Goal: Information Seeking & Learning: Compare options

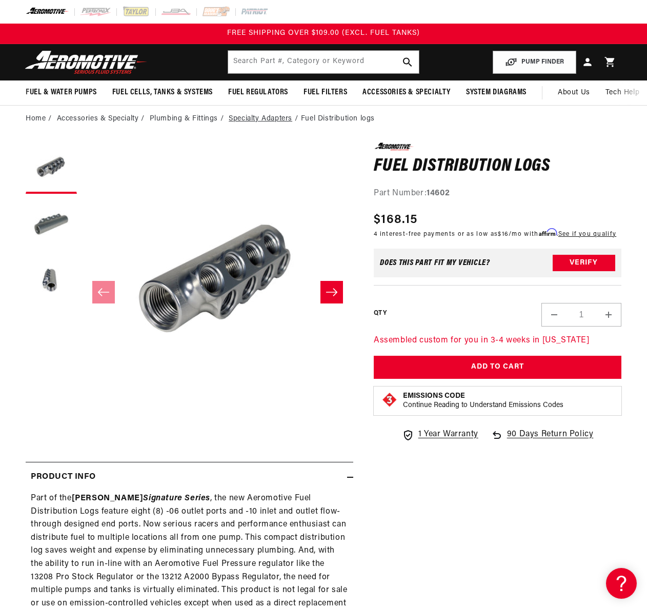
click at [279, 120] on link "Specialty Adapters" at bounding box center [261, 118] width 64 height 11
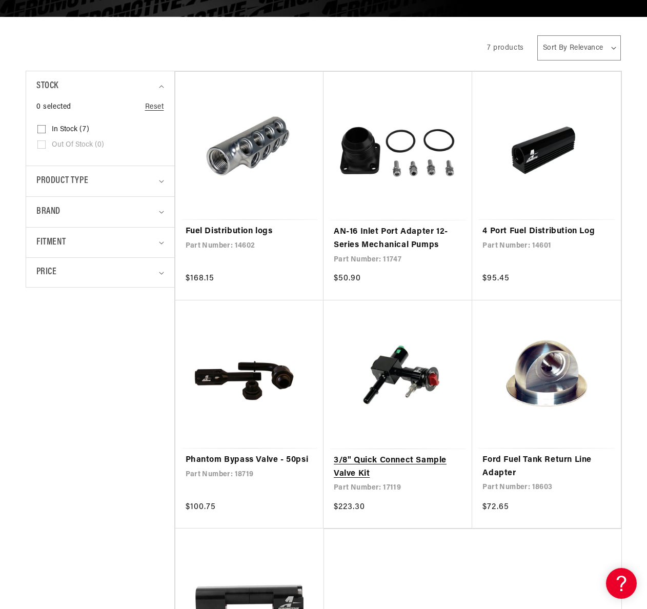
scroll to position [195, 0]
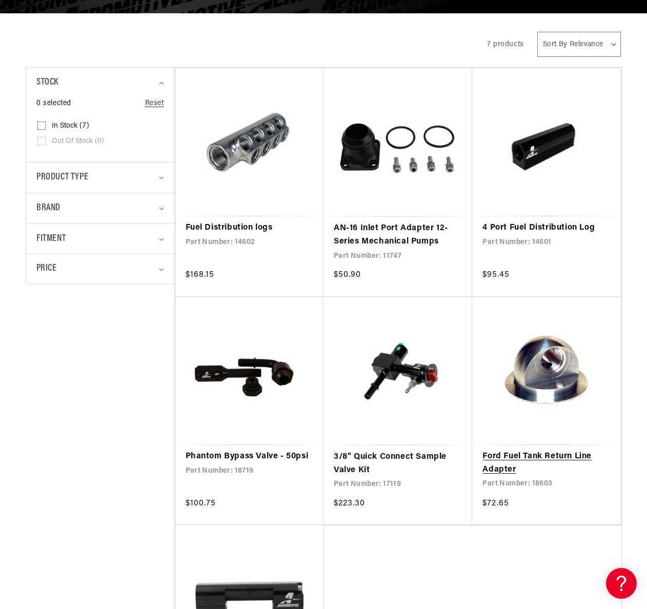
click at [566, 450] on link "Ford Fuel Tank Return Line Adapter" at bounding box center [546, 463] width 128 height 26
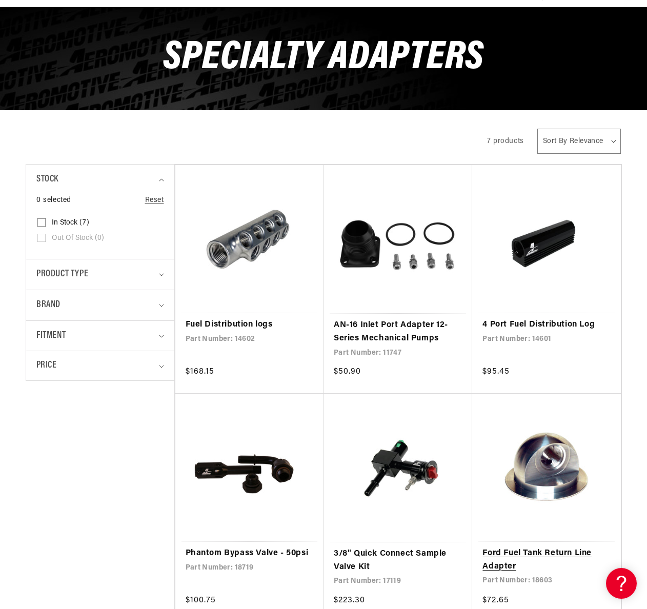
scroll to position [106, 0]
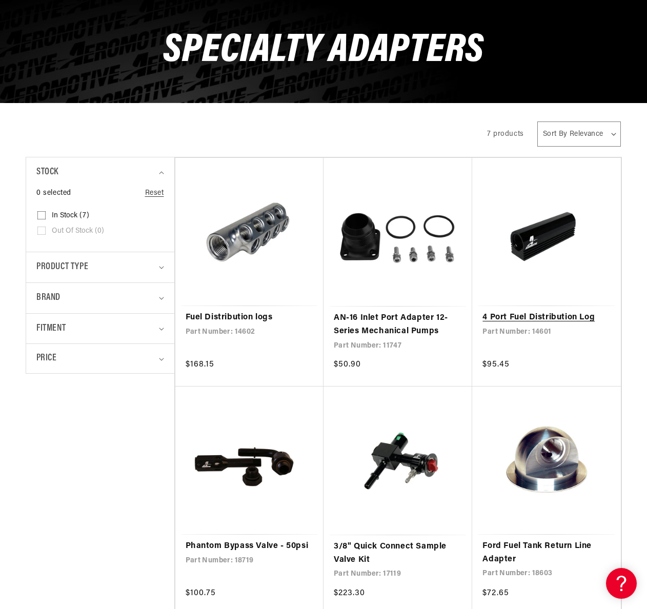
click at [548, 311] on link "4 Port Fuel Distribution Log" at bounding box center [546, 317] width 128 height 13
click at [270, 311] on link "Fuel Distribution logs" at bounding box center [250, 317] width 128 height 13
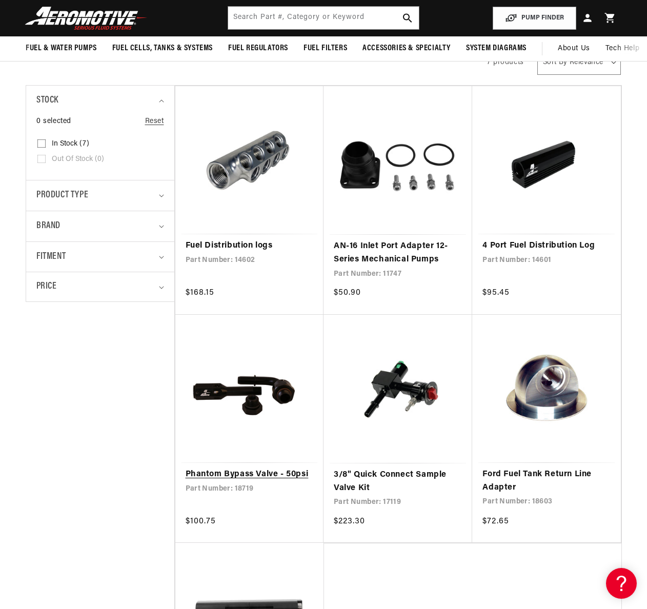
scroll to position [181, 0]
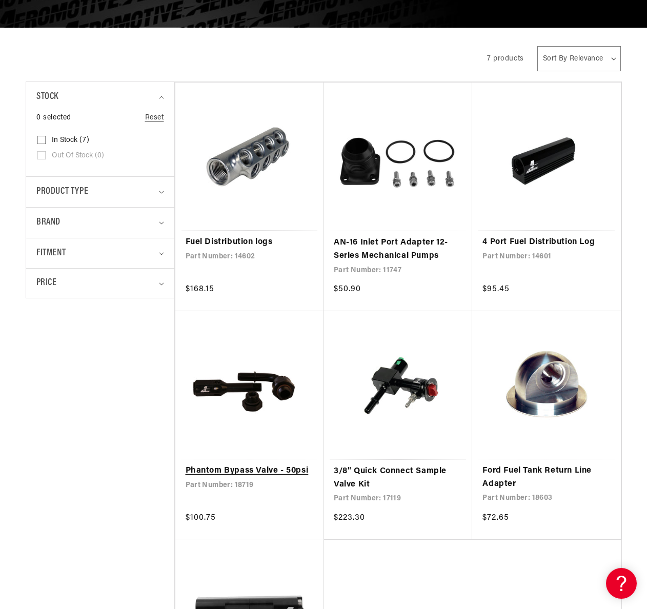
click at [273, 465] on link "Phantom Bypass Valve - 50psi" at bounding box center [250, 471] width 128 height 13
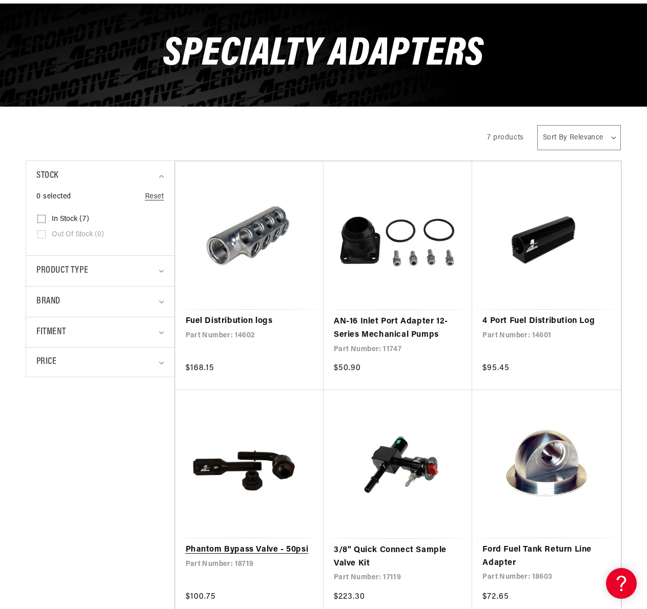
scroll to position [106, 0]
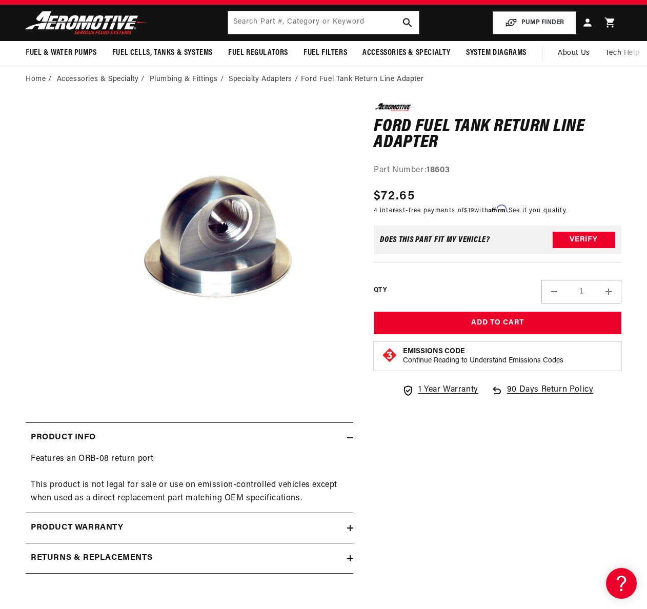
scroll to position [37, 0]
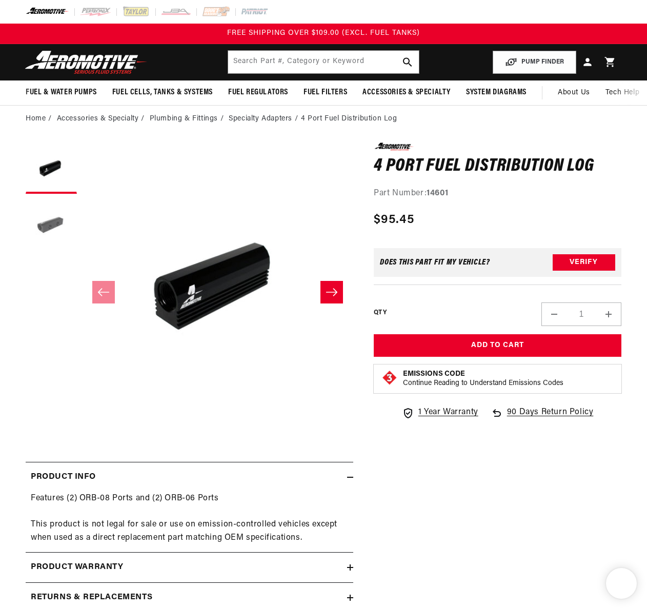
click at [59, 220] on button "Load image 2 in gallery view" at bounding box center [51, 224] width 51 height 51
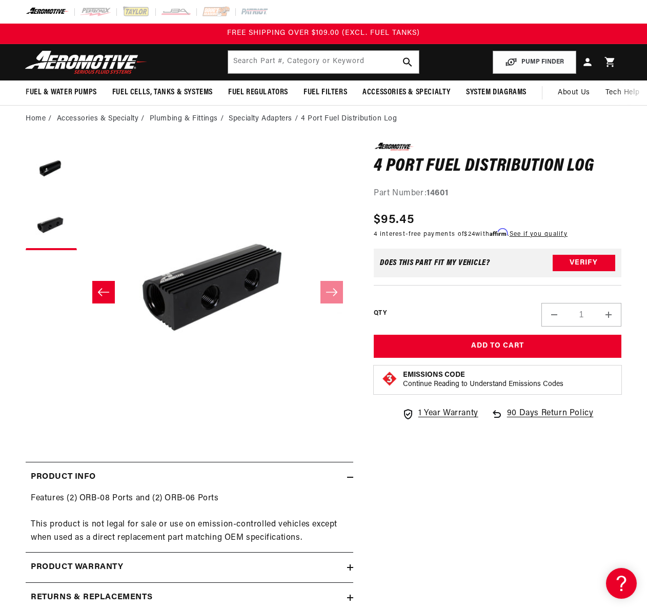
scroll to position [6, 0]
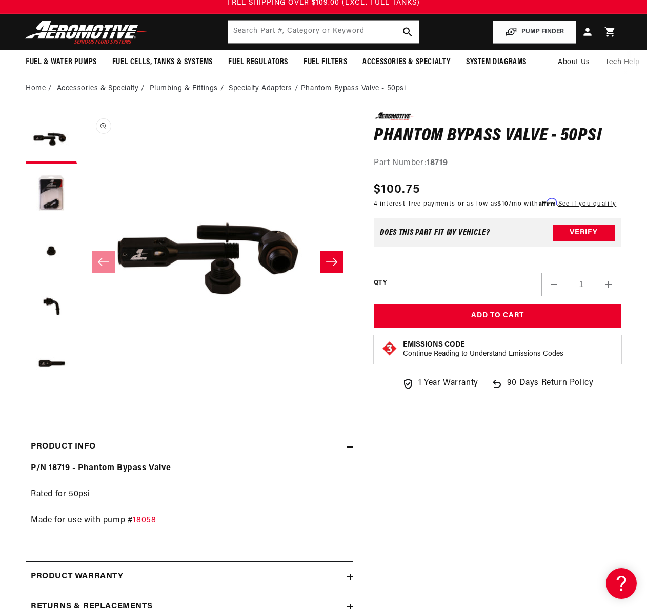
scroll to position [29, 0]
